Goal: Transaction & Acquisition: Purchase product/service

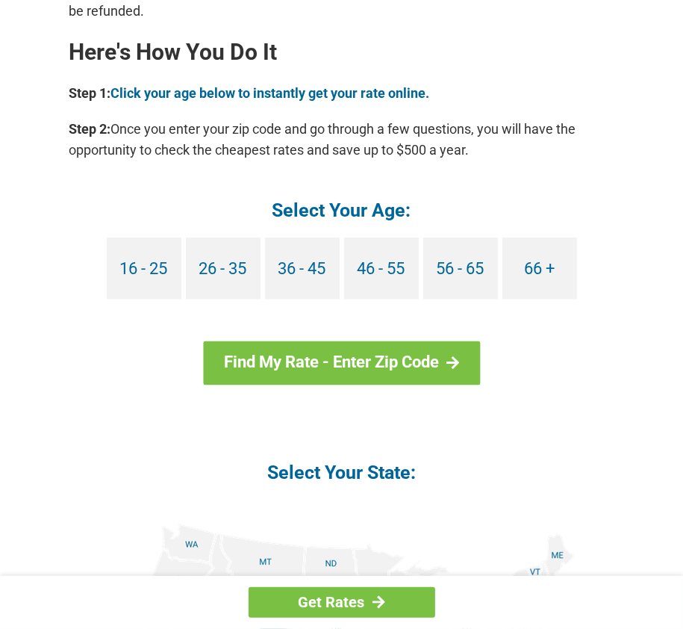
scroll to position [1436, 0]
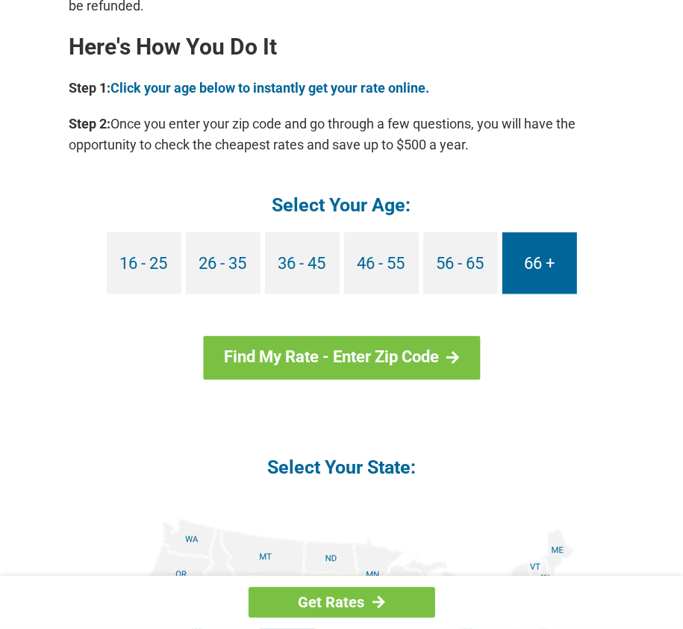
click at [547, 261] on link "66 +" at bounding box center [540, 263] width 75 height 62
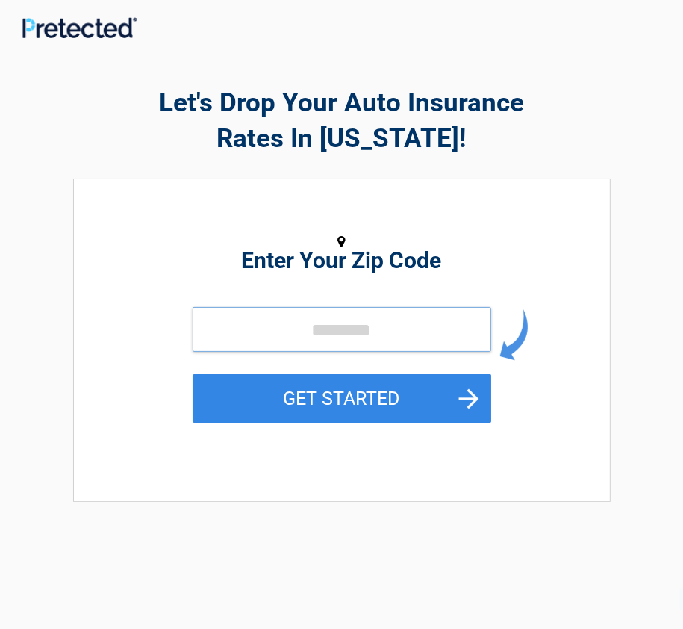
click at [397, 314] on input "tel" at bounding box center [342, 329] width 299 height 45
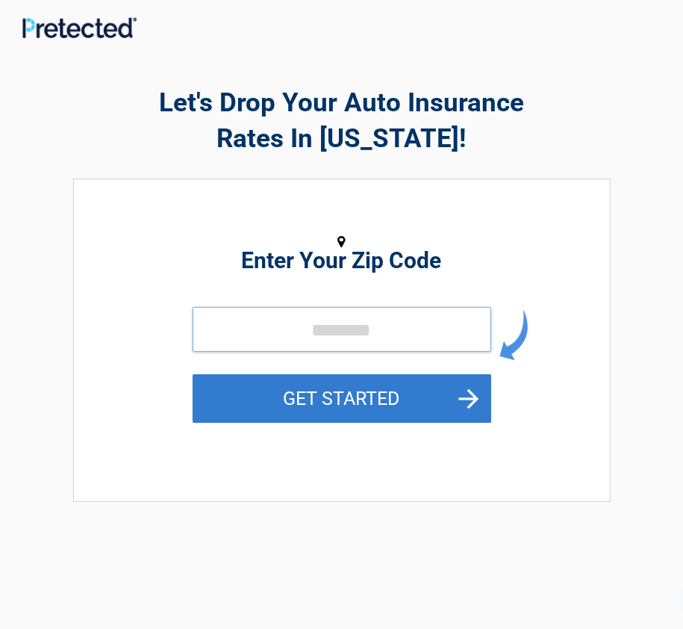
type input "*****"
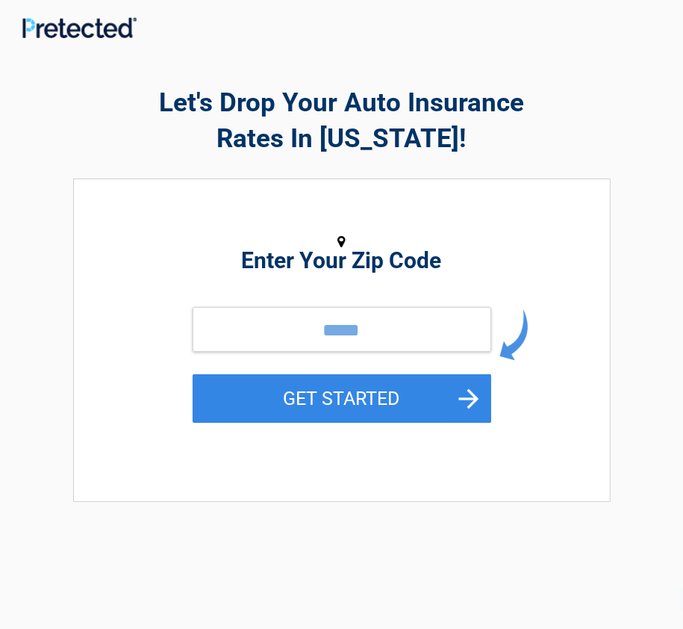
click at [324, 407] on button "GET STARTED" at bounding box center [342, 398] width 299 height 49
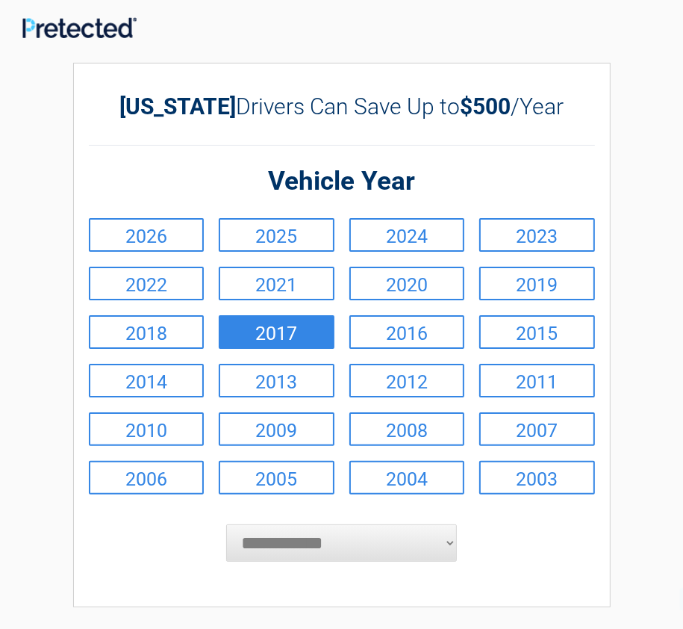
click at [317, 341] on link "2017" at bounding box center [277, 332] width 116 height 34
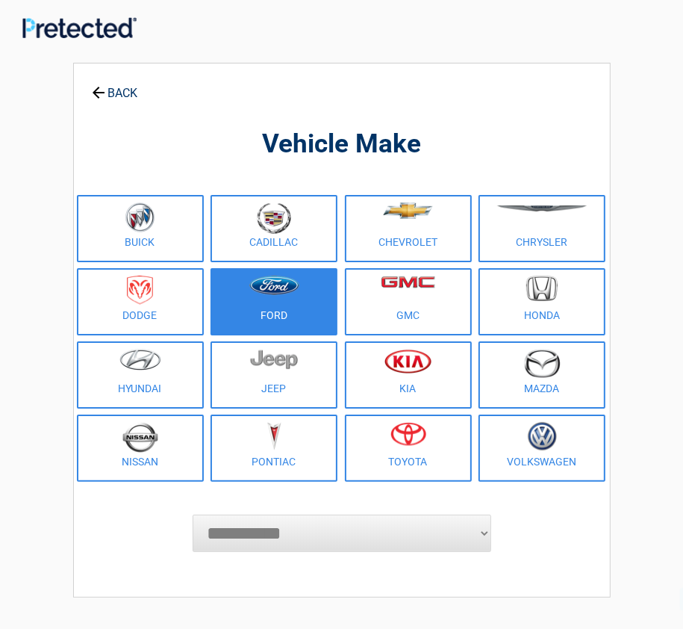
click at [313, 314] on link "Ford" at bounding box center [274, 301] width 127 height 67
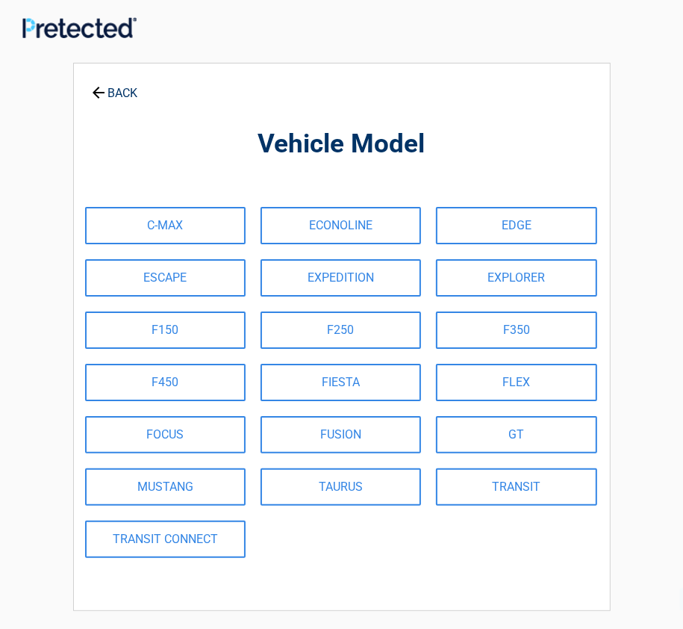
click at [224, 296] on div "C-MAX ECONOLINE EDGE ESCAPE EXPEDITION EXPLORER F150 F250 F350 F450 FIESTA FLEX…" at bounding box center [346, 382] width 536 height 366
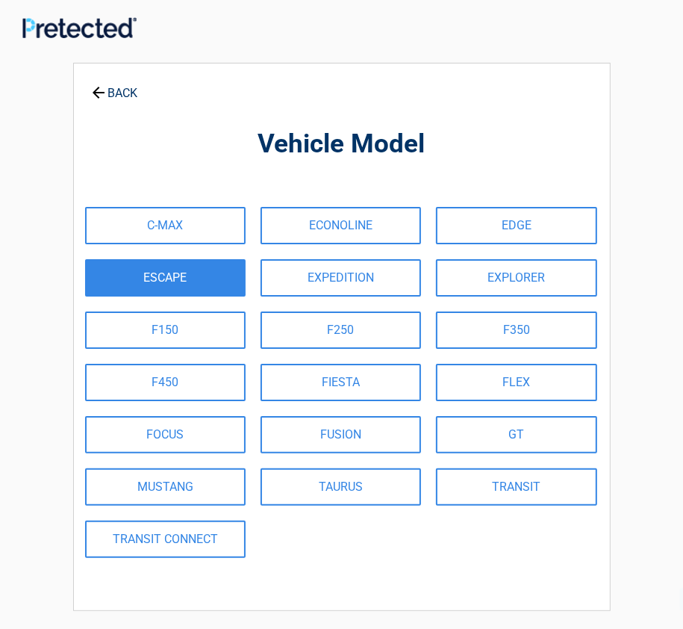
click at [220, 291] on link "ESCAPE" at bounding box center [165, 277] width 161 height 37
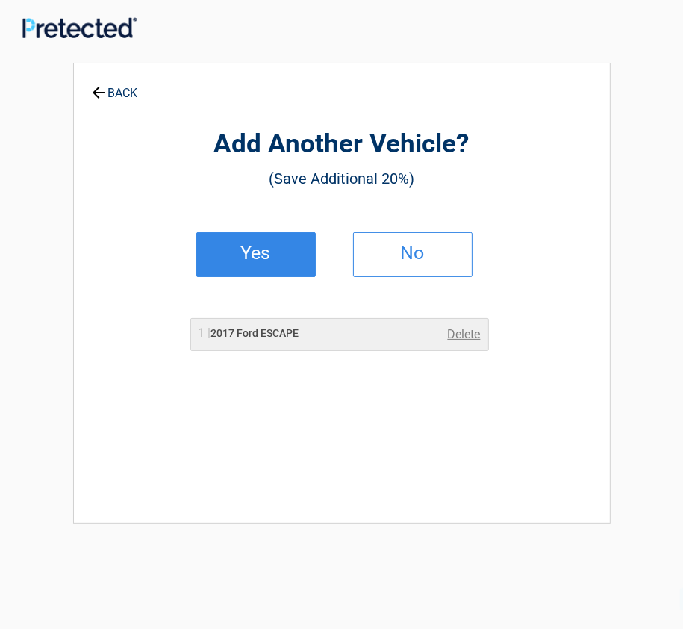
click at [302, 273] on link "Yes" at bounding box center [256, 254] width 120 height 45
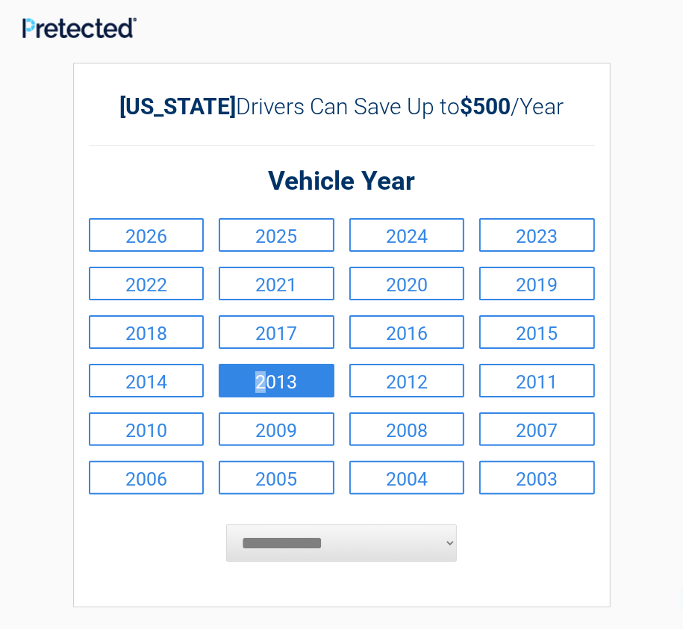
click at [252, 386] on link "2013" at bounding box center [277, 381] width 116 height 34
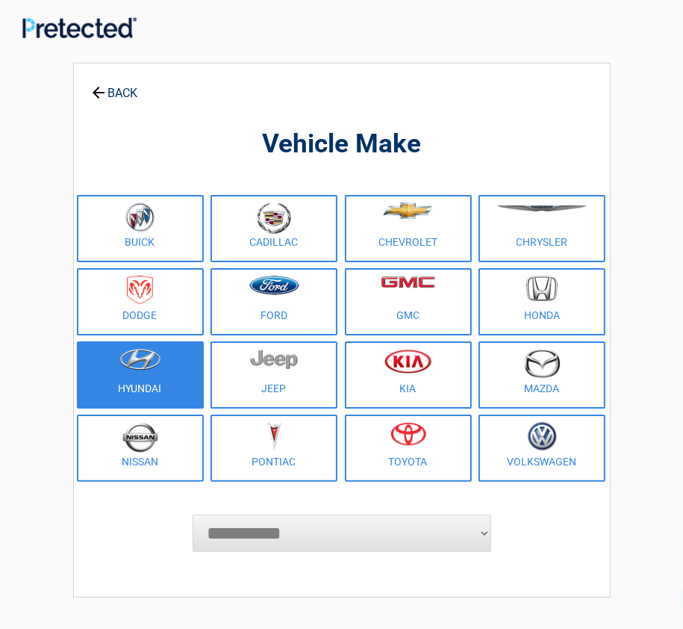
click at [171, 379] on figure at bounding box center [140, 366] width 109 height 34
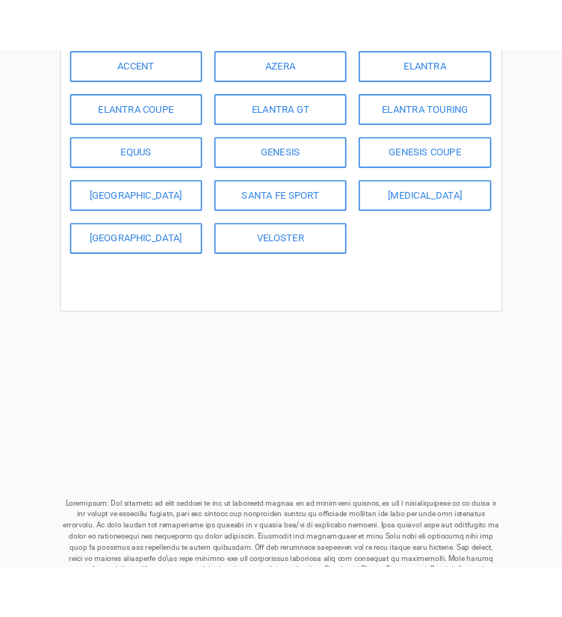
scroll to position [131, 0]
